Goal: Navigation & Orientation: Understand site structure

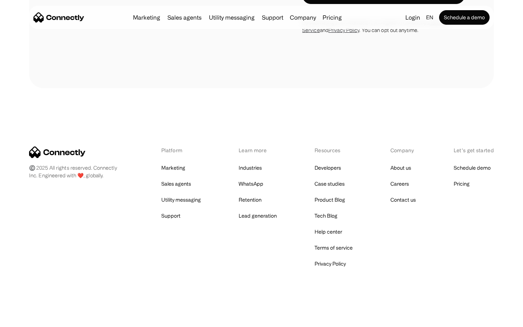
scroll to position [1065, 0]
